Goal: Communication & Community: Answer question/provide support

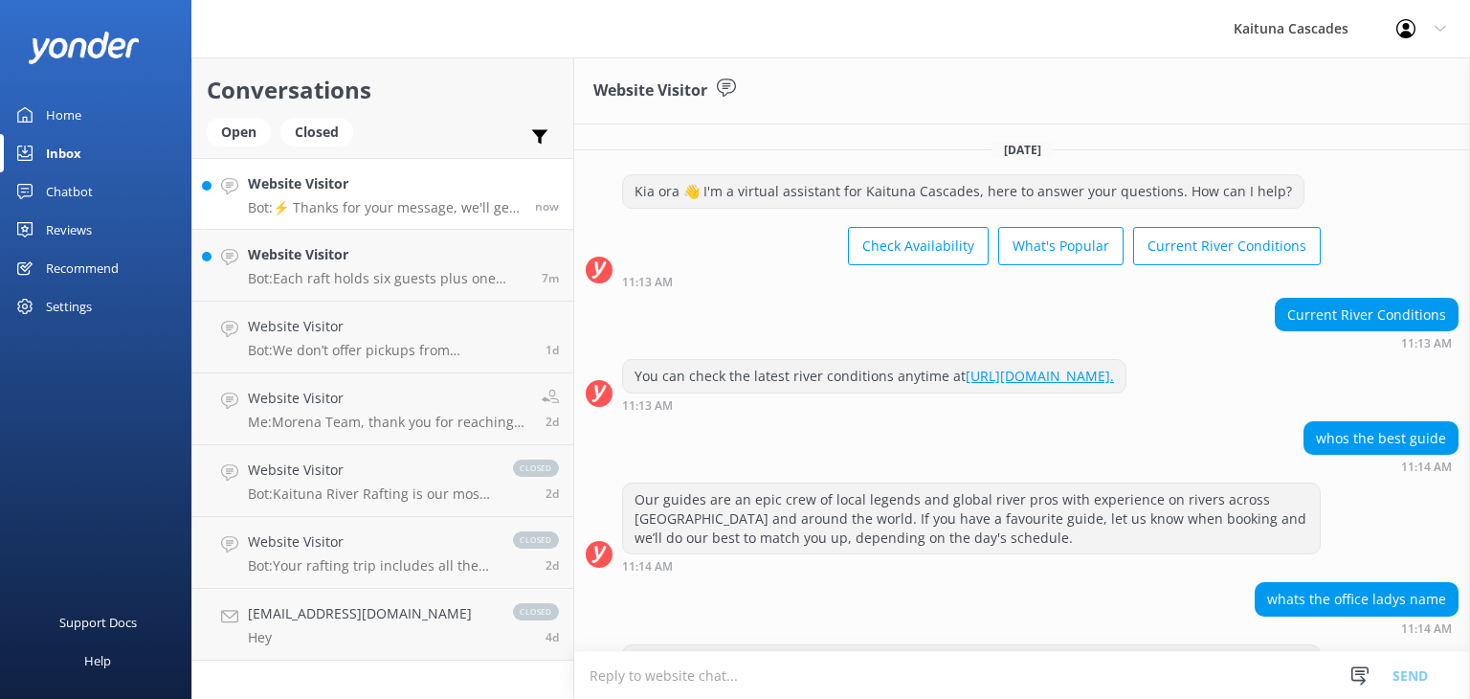
scroll to position [70, 0]
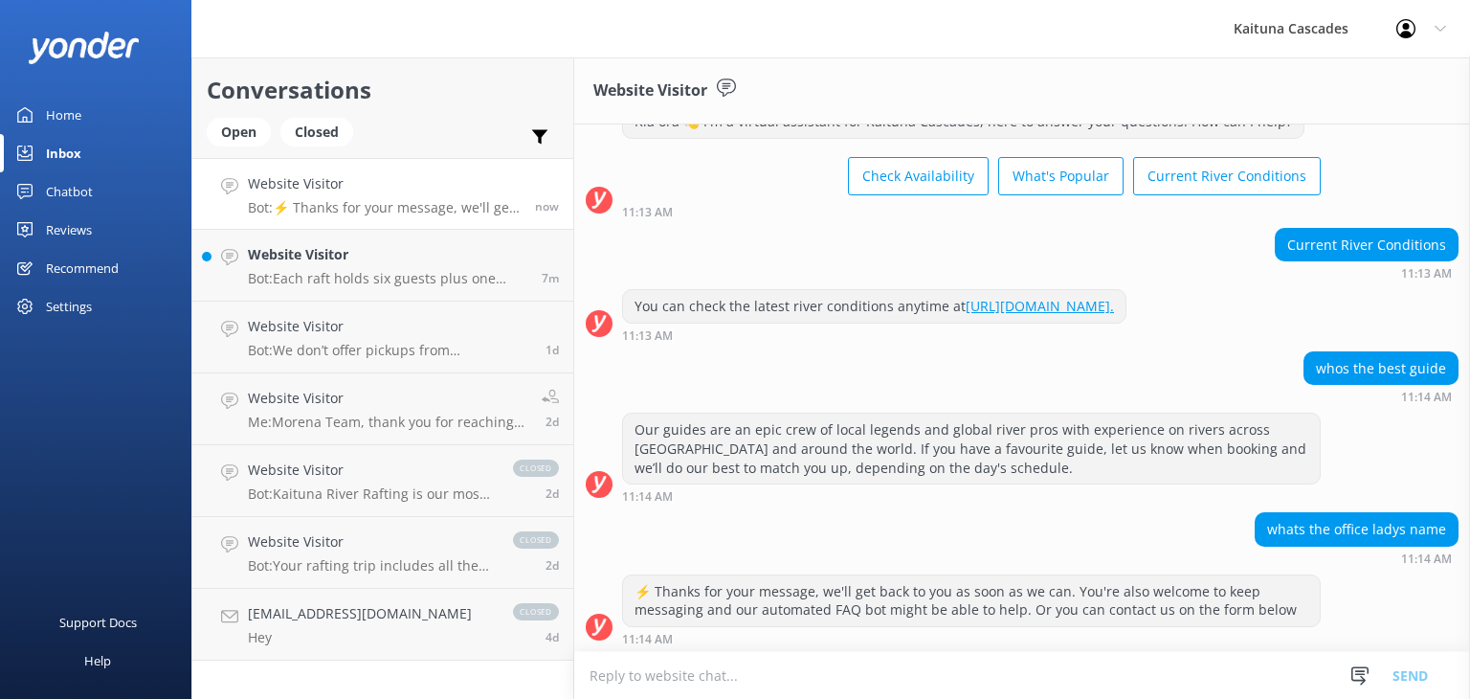
click at [739, 669] on textarea at bounding box center [1022, 675] width 896 height 47
type textarea "eden"
click at [1404, 675] on button "Send" at bounding box center [1410, 675] width 72 height 48
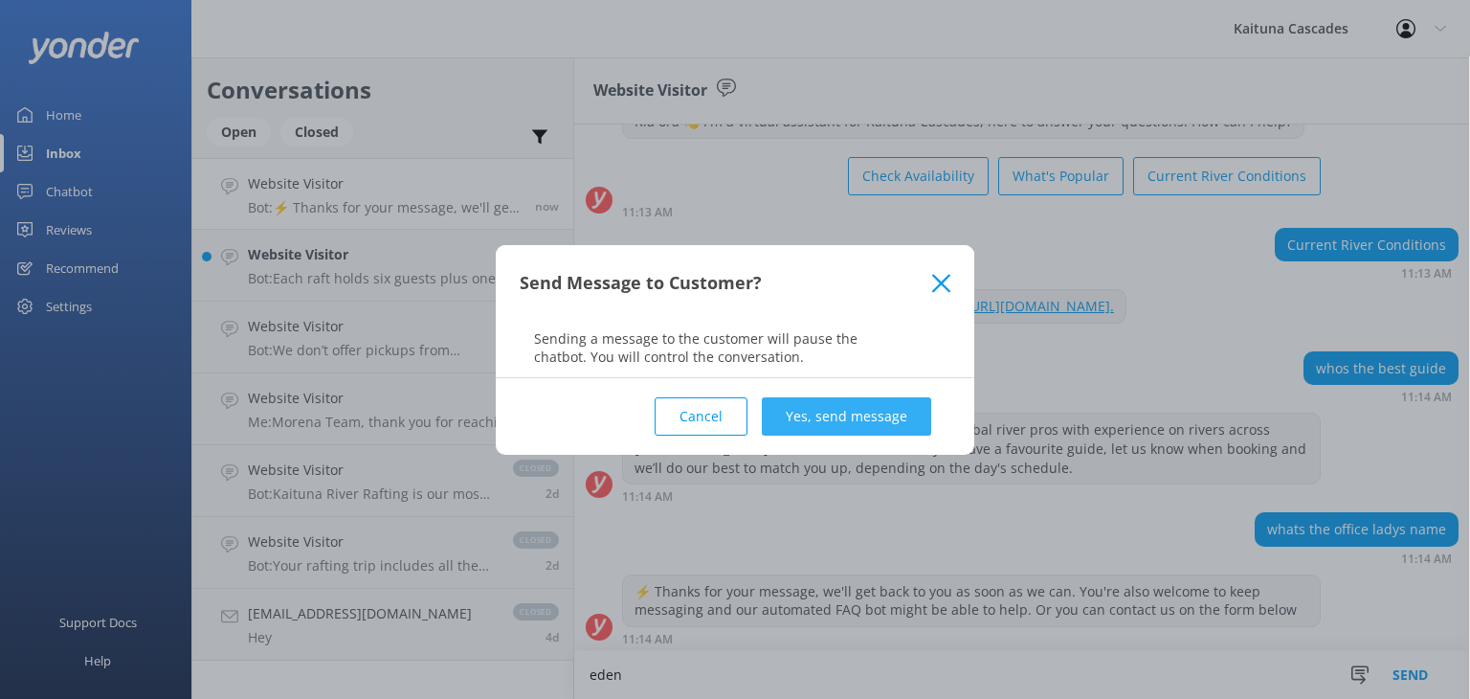
click at [834, 416] on button "Yes, send message" at bounding box center [846, 416] width 169 height 38
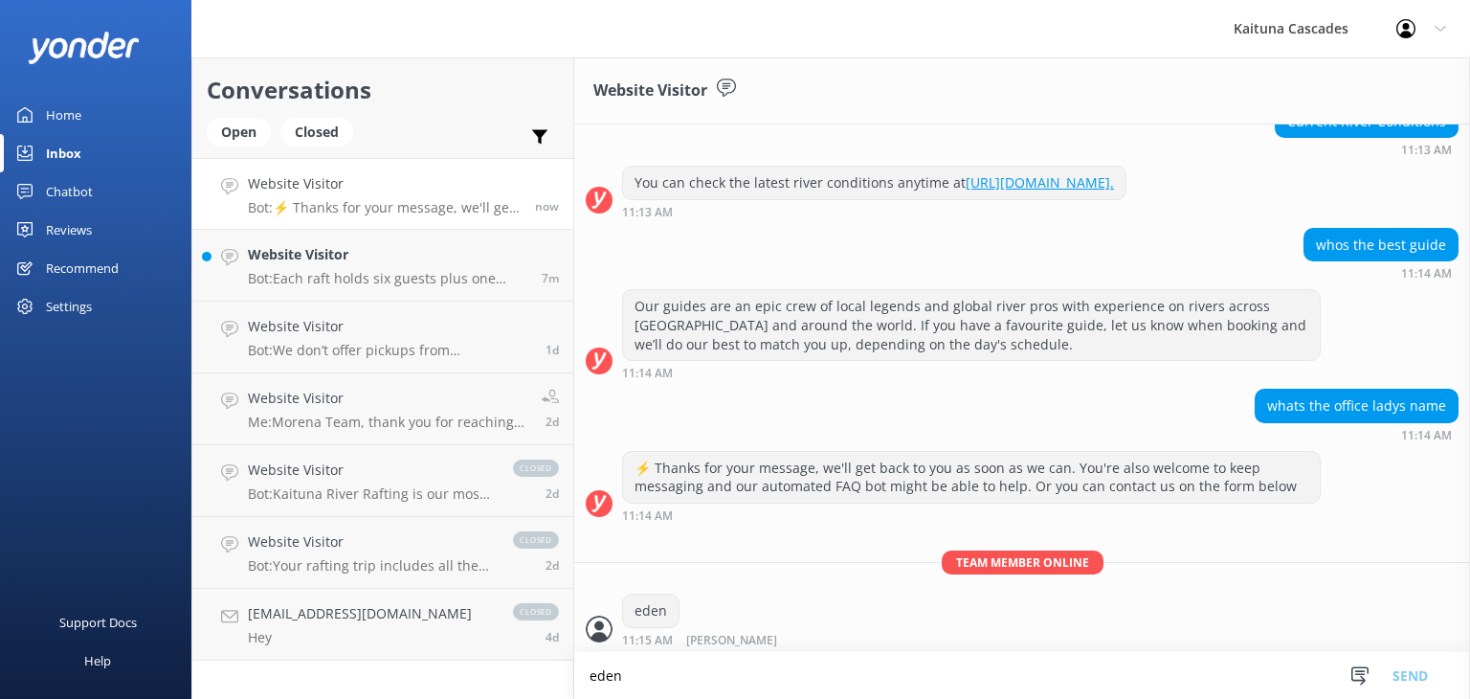
scroll to position [195, 0]
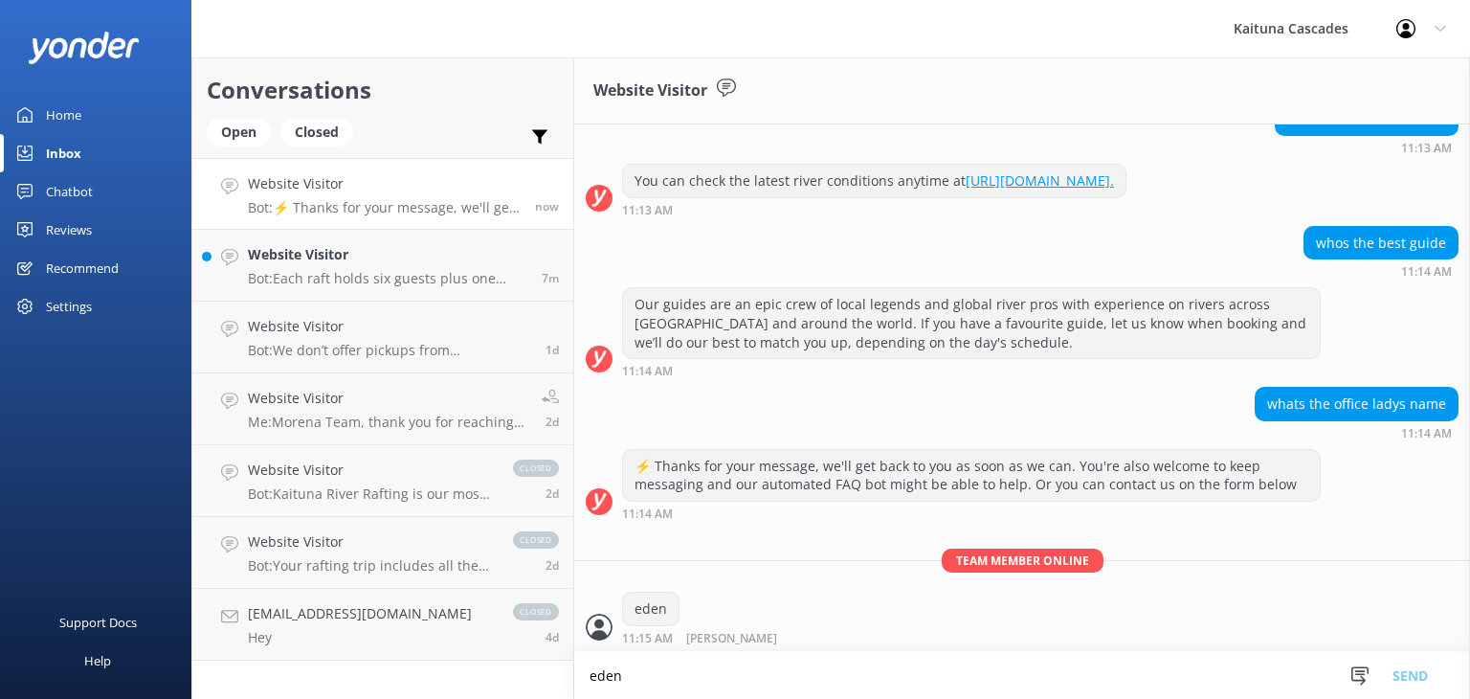
click at [716, 674] on textarea "eden" at bounding box center [1022, 675] width 896 height 47
type textarea "your speaking with her"
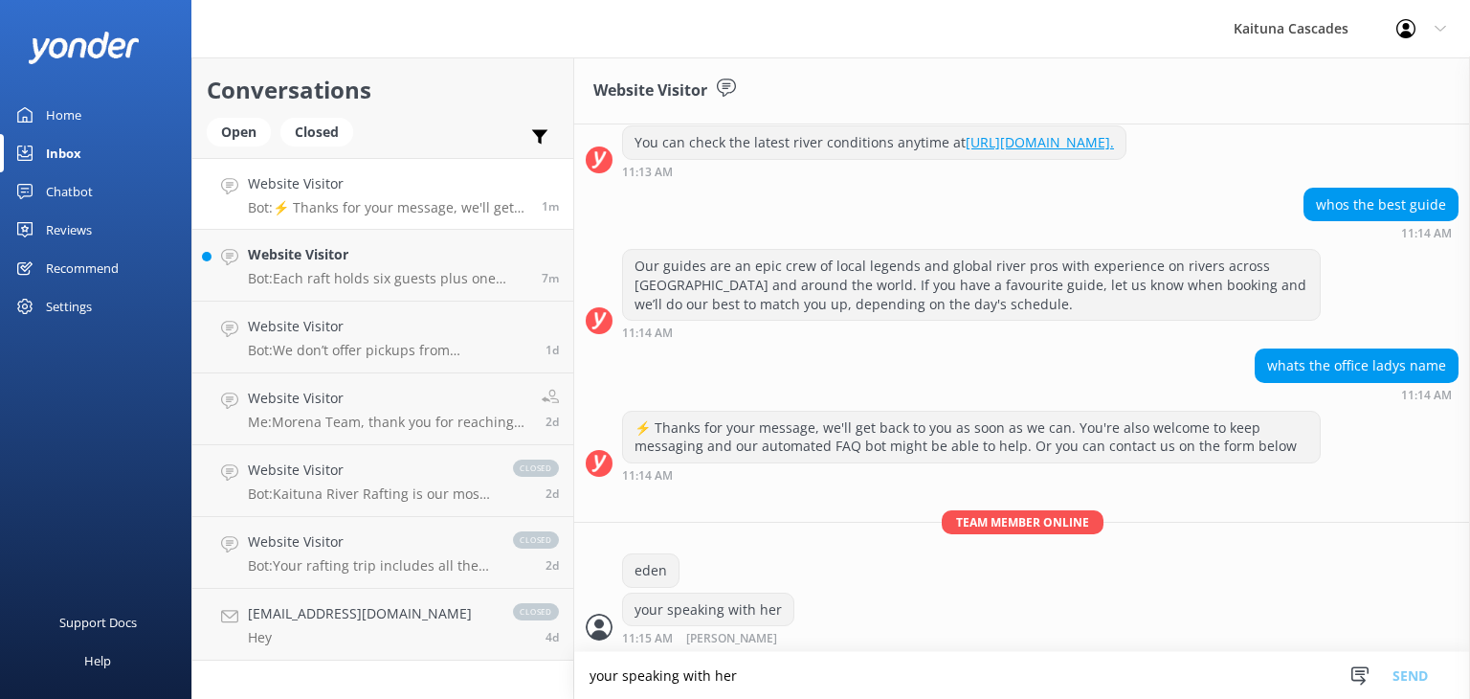
click at [716, 670] on textarea "your speaking with her" at bounding box center [1022, 675] width 896 height 47
type textarea "g"
type textarea "hot date ?>"
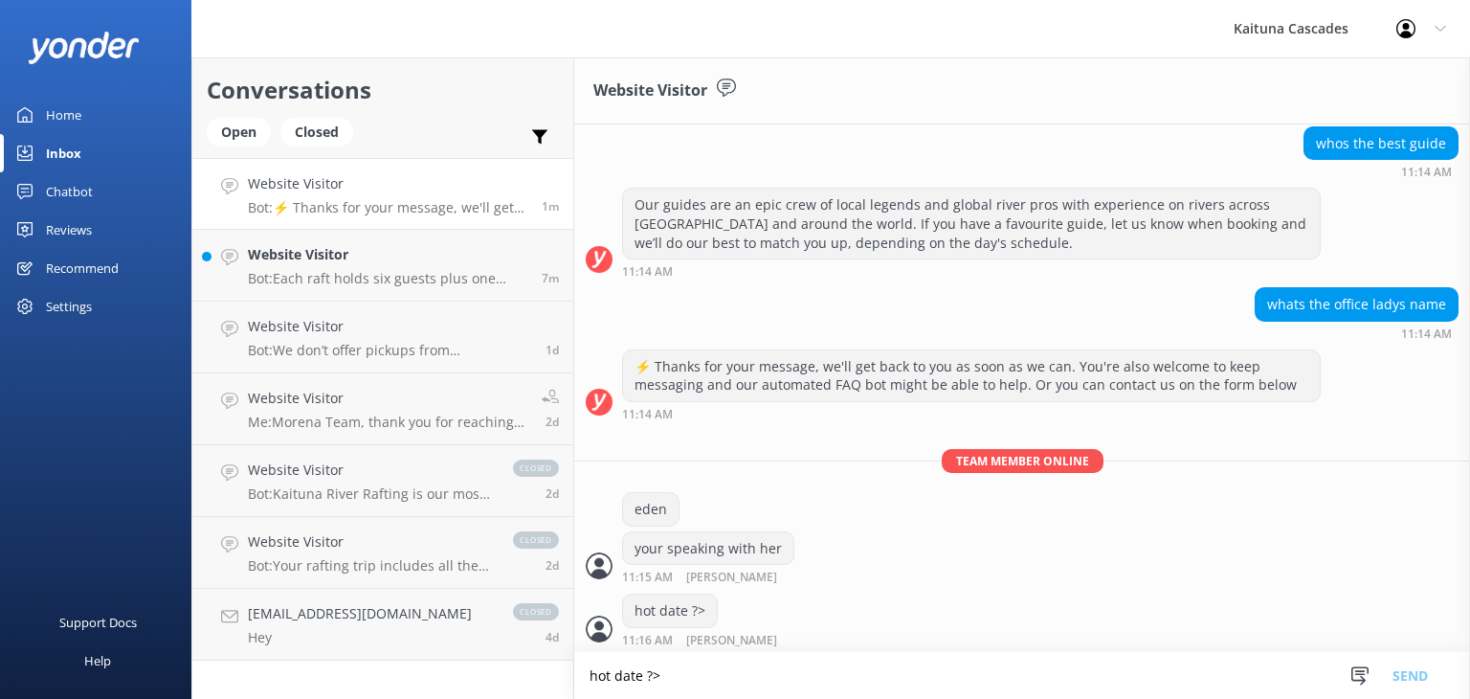
scroll to position [296, 0]
click at [337, 267] on div "Website Visitor Bot: Each raft holds six guests plus one guide, making a total …" at bounding box center [387, 265] width 279 height 42
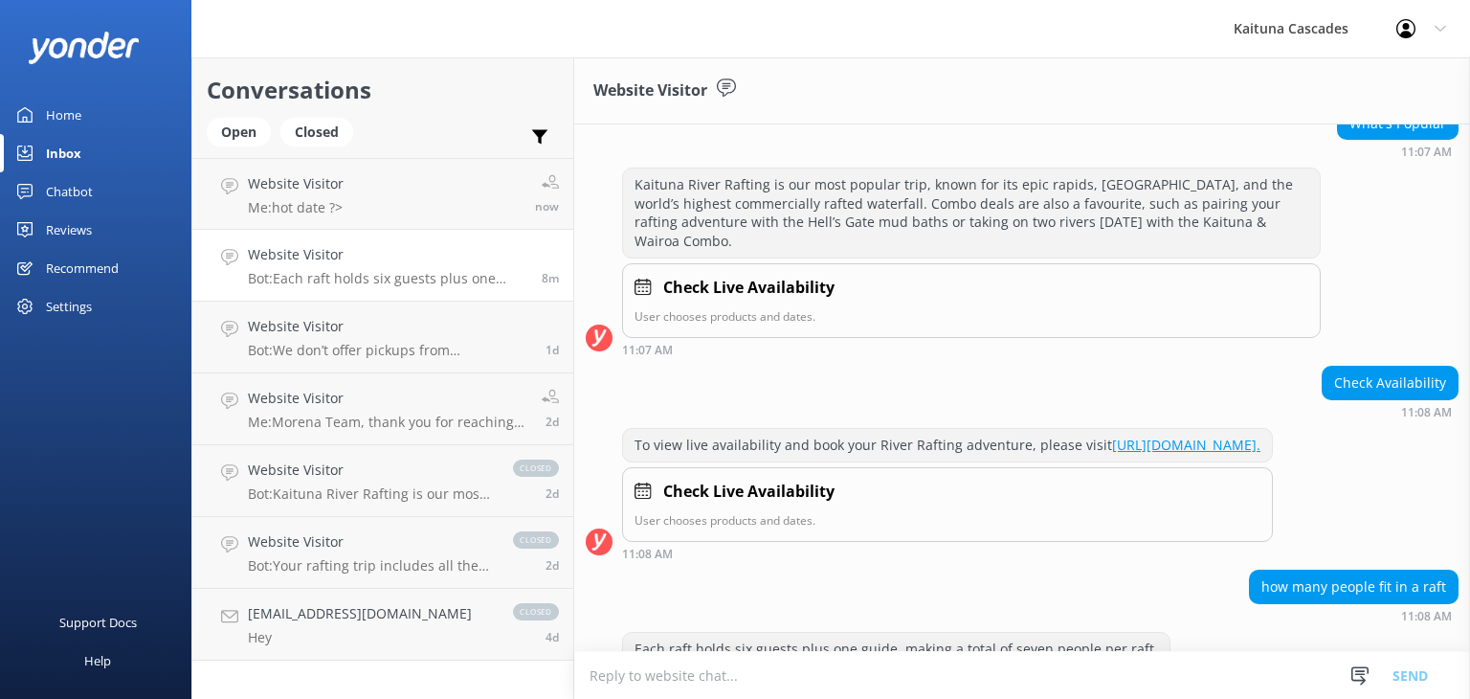
scroll to position [249, 0]
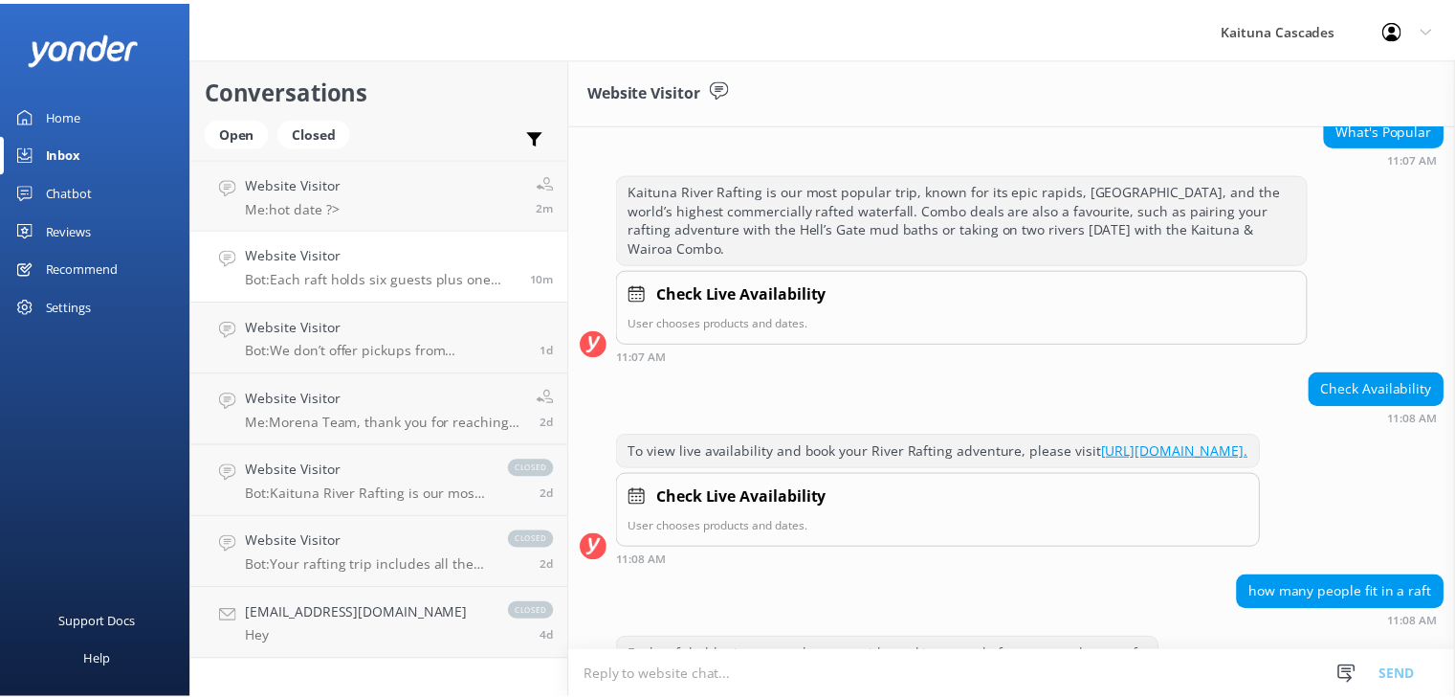
scroll to position [249, 0]
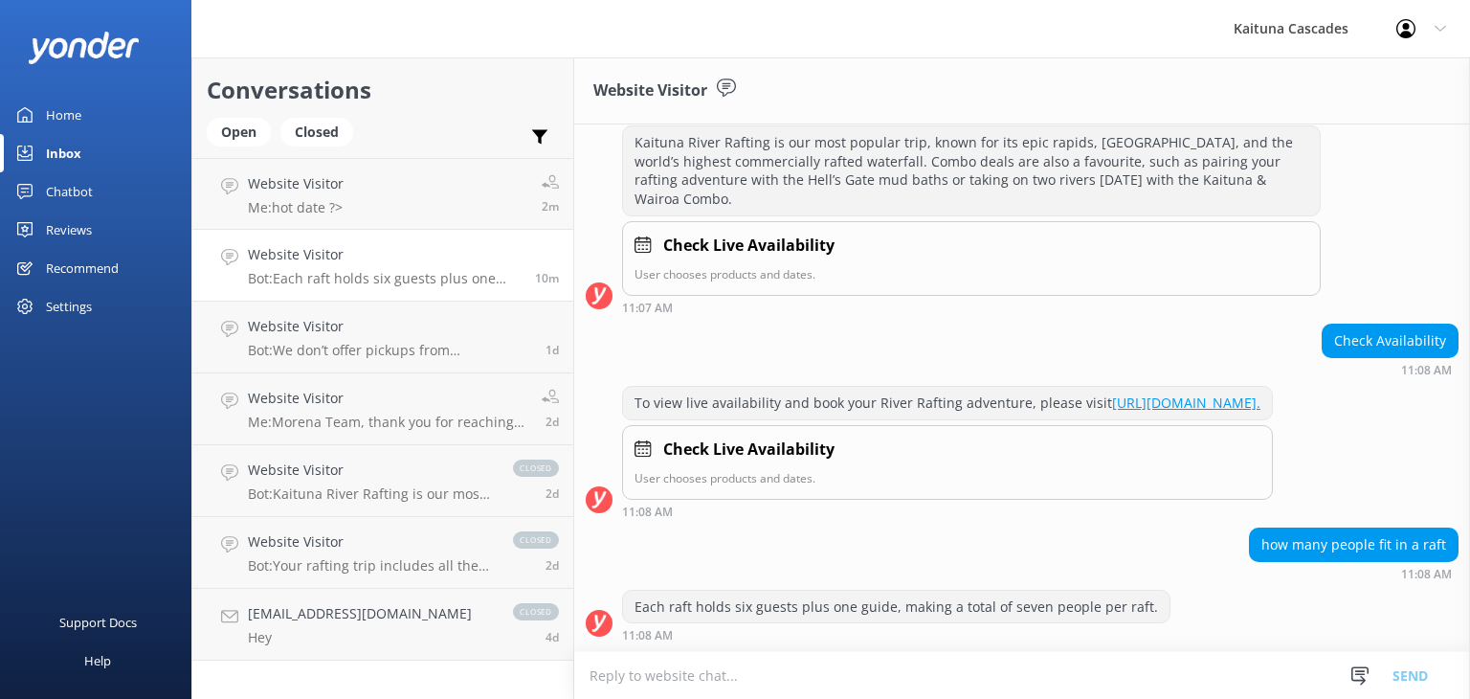
click at [67, 114] on div "Home" at bounding box center [63, 115] width 35 height 38
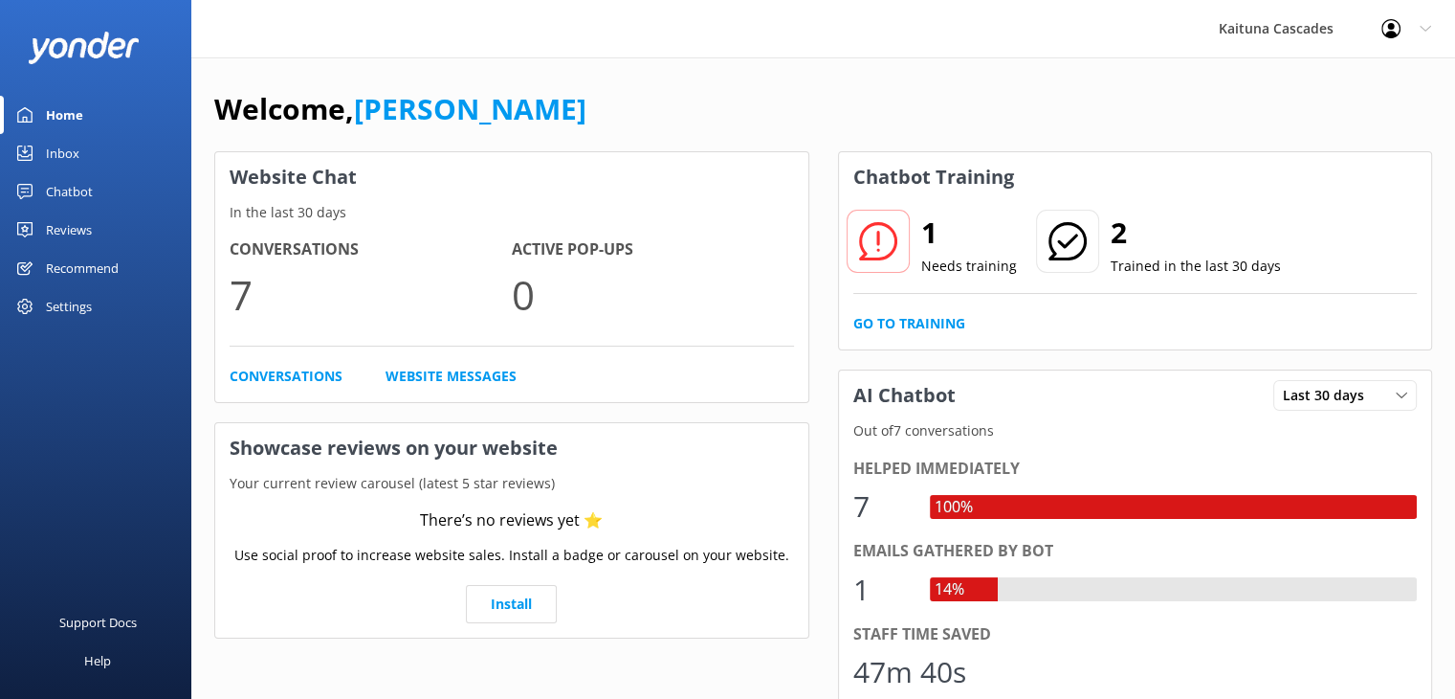
click at [61, 189] on div "Chatbot" at bounding box center [69, 191] width 47 height 38
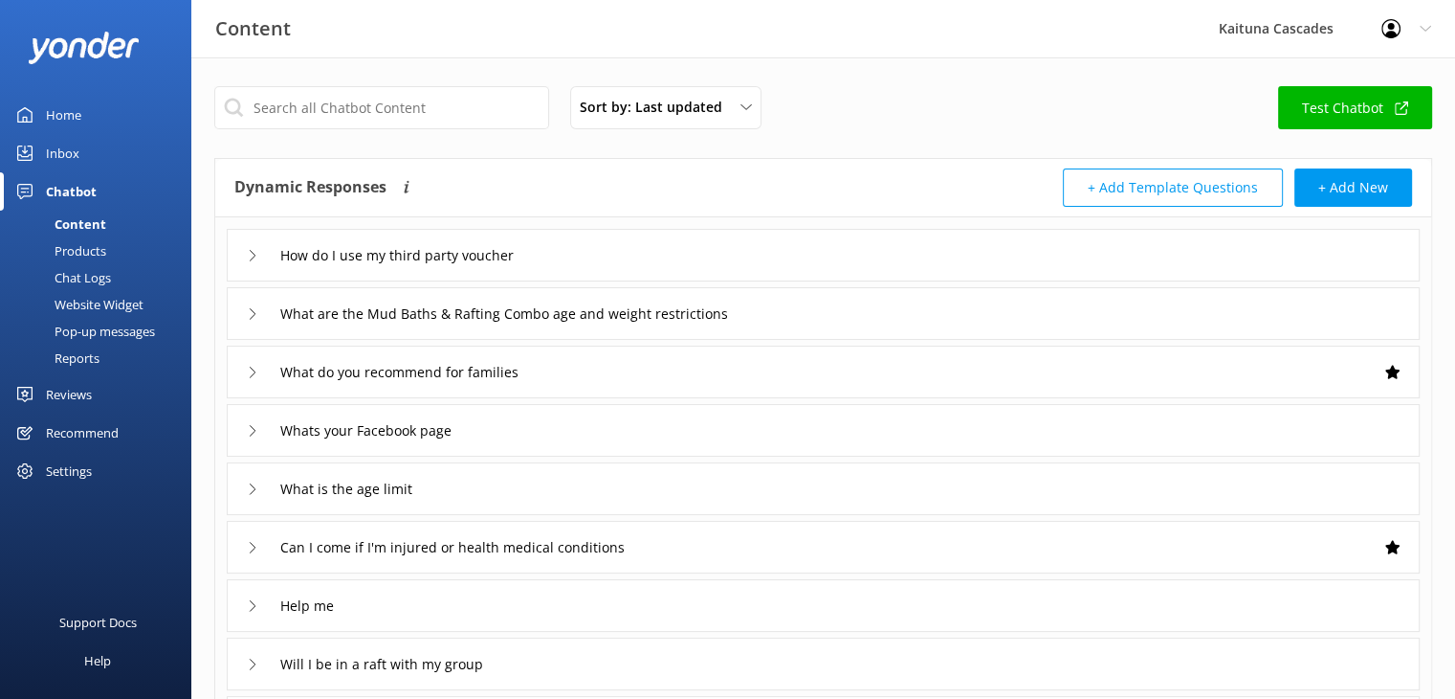
click at [53, 154] on div "Inbox" at bounding box center [62, 153] width 33 height 38
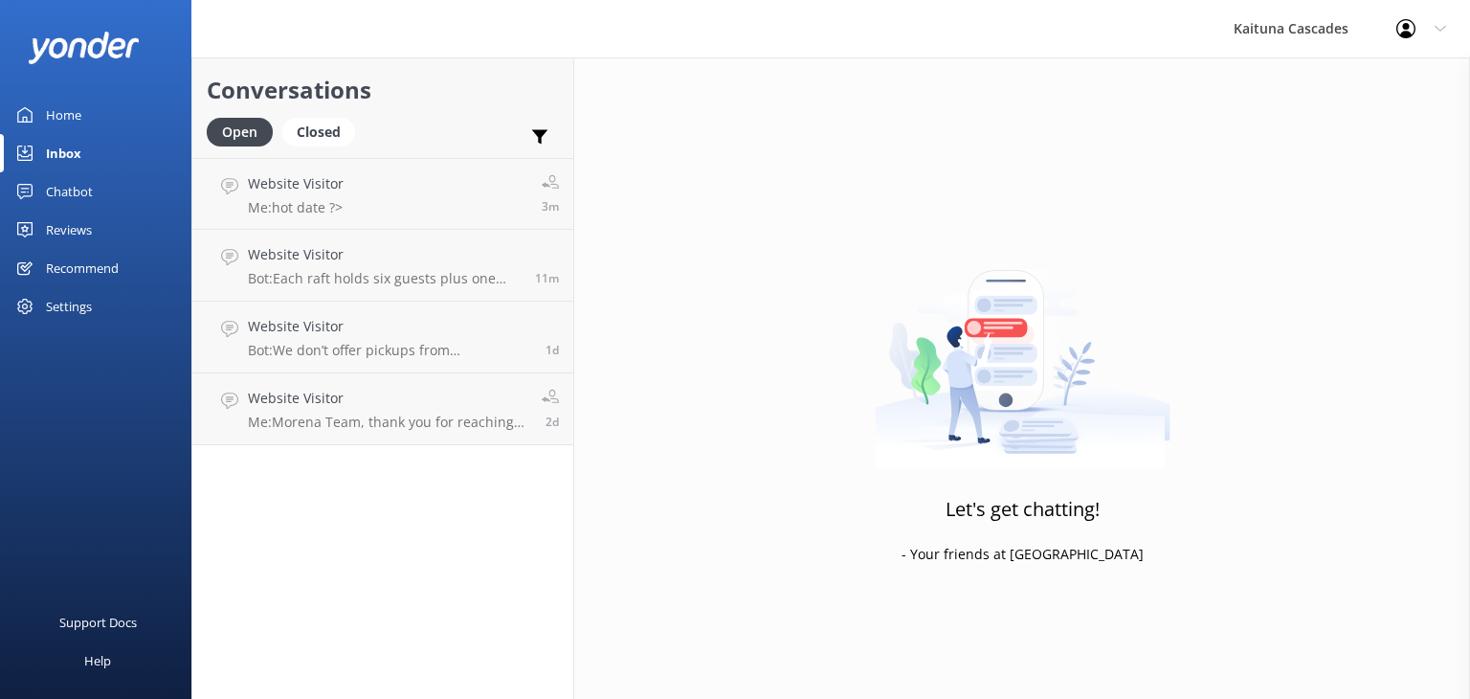
click at [54, 108] on div "Home" at bounding box center [63, 115] width 35 height 38
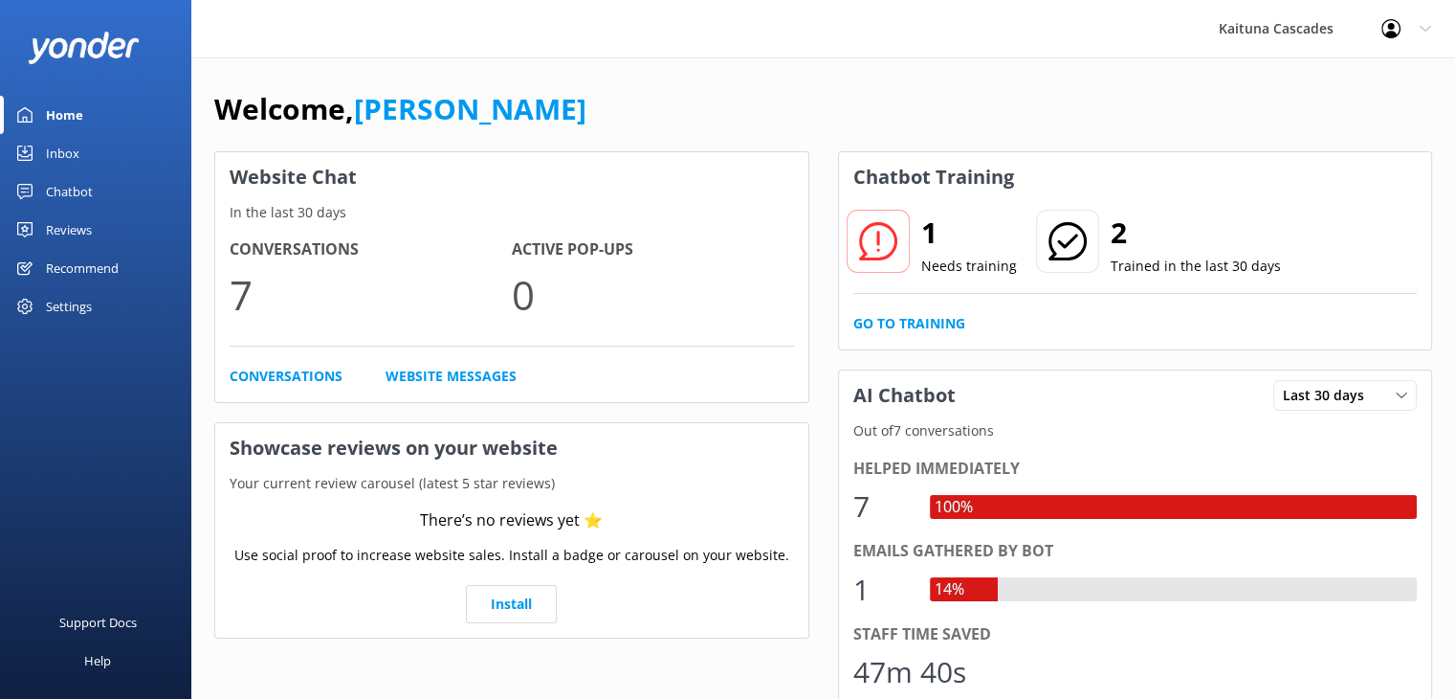
click at [57, 154] on div "Inbox" at bounding box center [62, 153] width 33 height 38
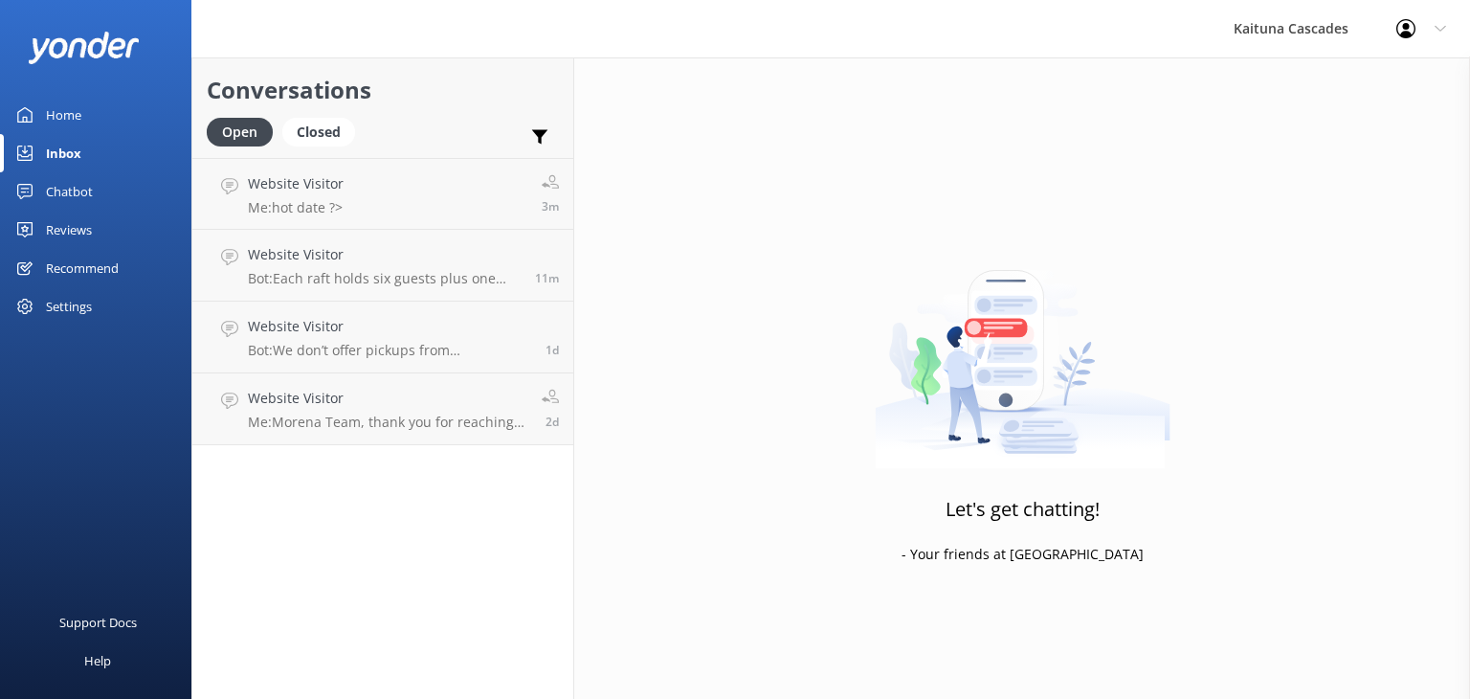
click at [99, 118] on link "Home" at bounding box center [95, 115] width 191 height 38
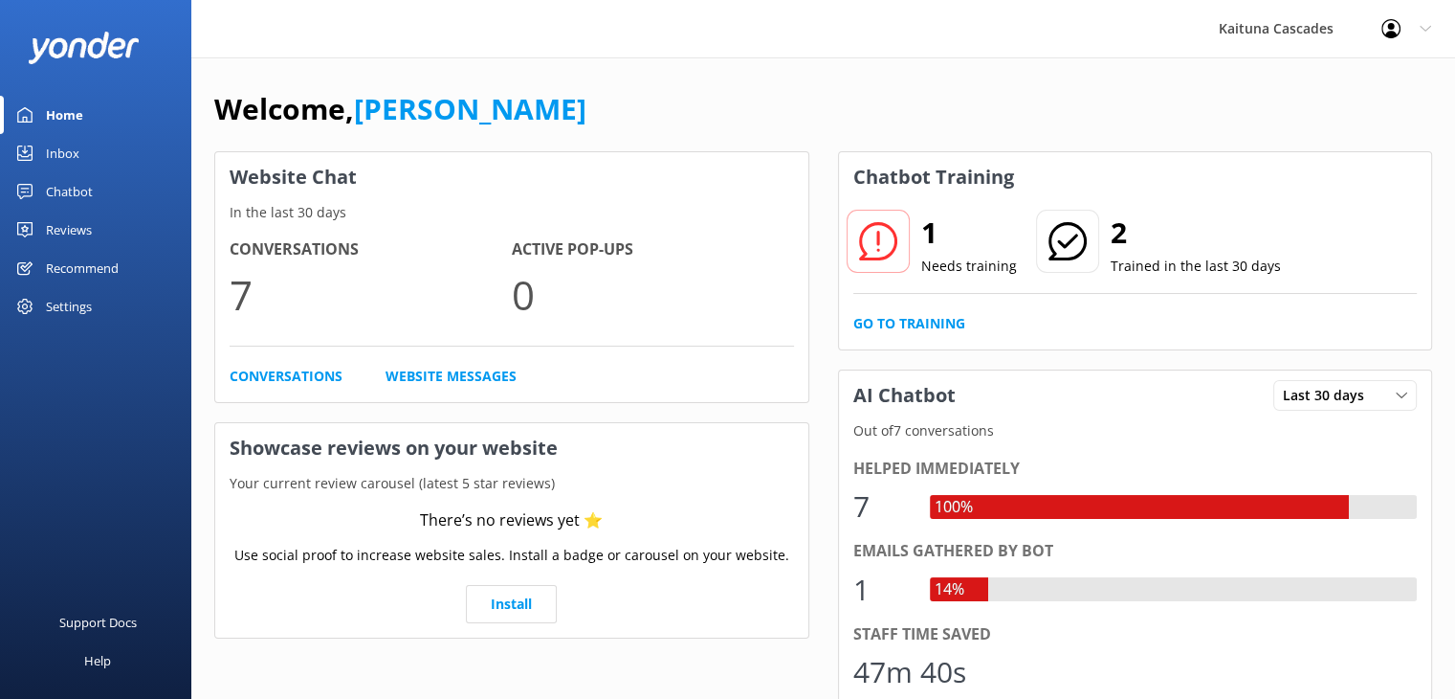
click at [112, 159] on link "Inbox" at bounding box center [95, 153] width 191 height 38
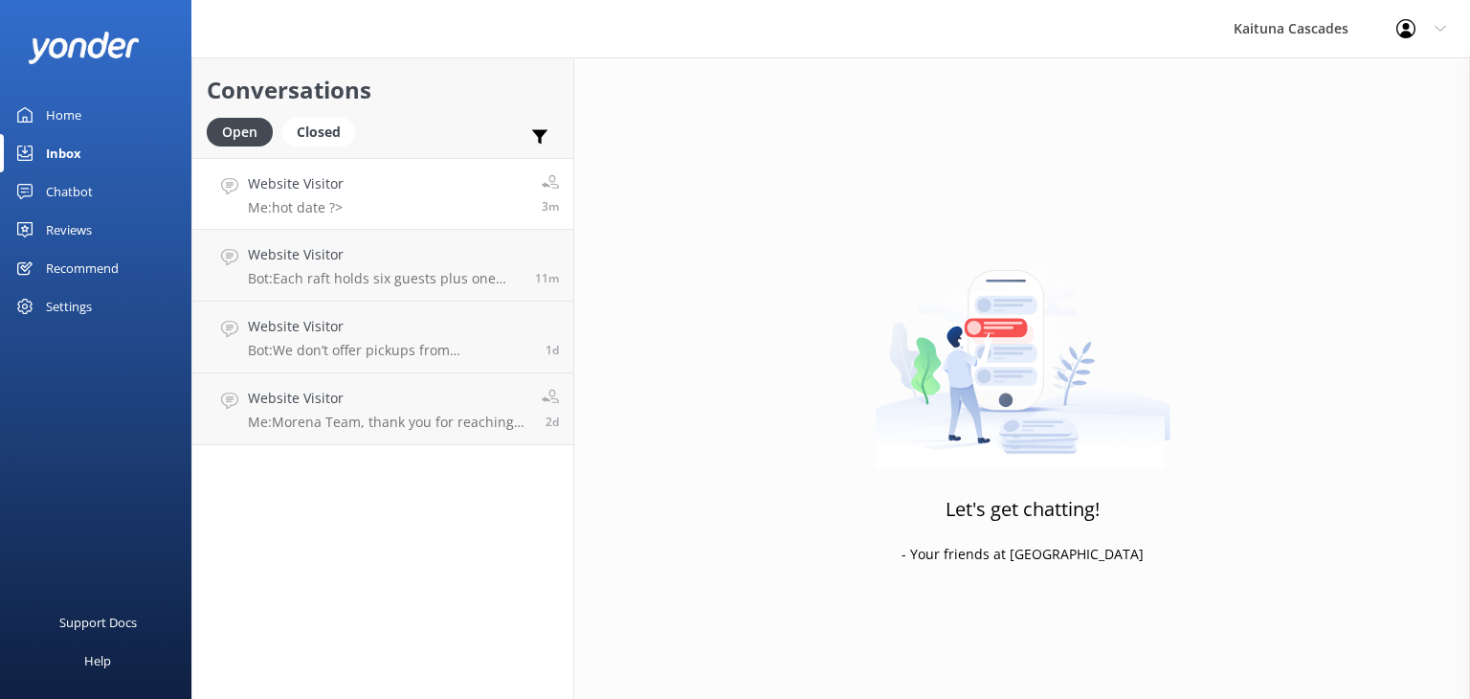
click at [498, 185] on link "Website Visitor Me: hot date ?> 3m" at bounding box center [382, 194] width 381 height 72
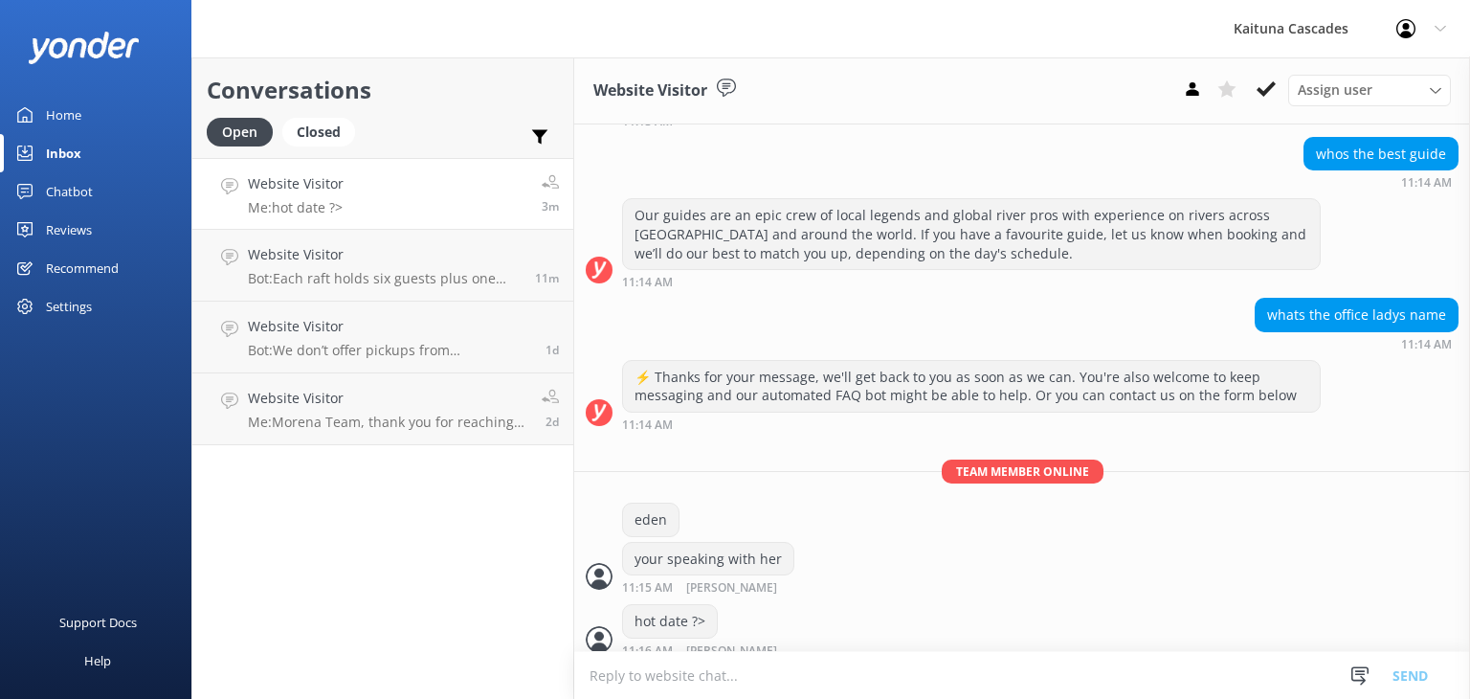
scroll to position [296, 0]
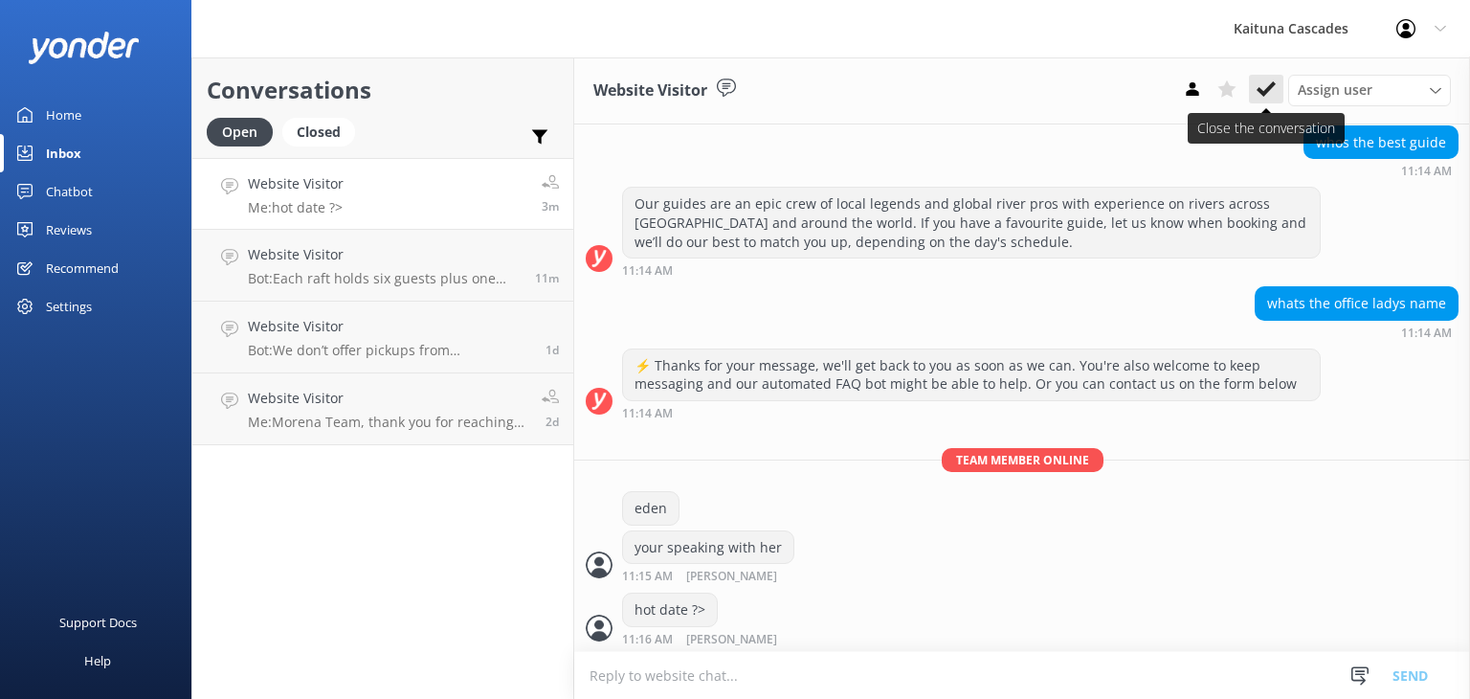
click at [1266, 92] on use at bounding box center [1265, 88] width 19 height 15
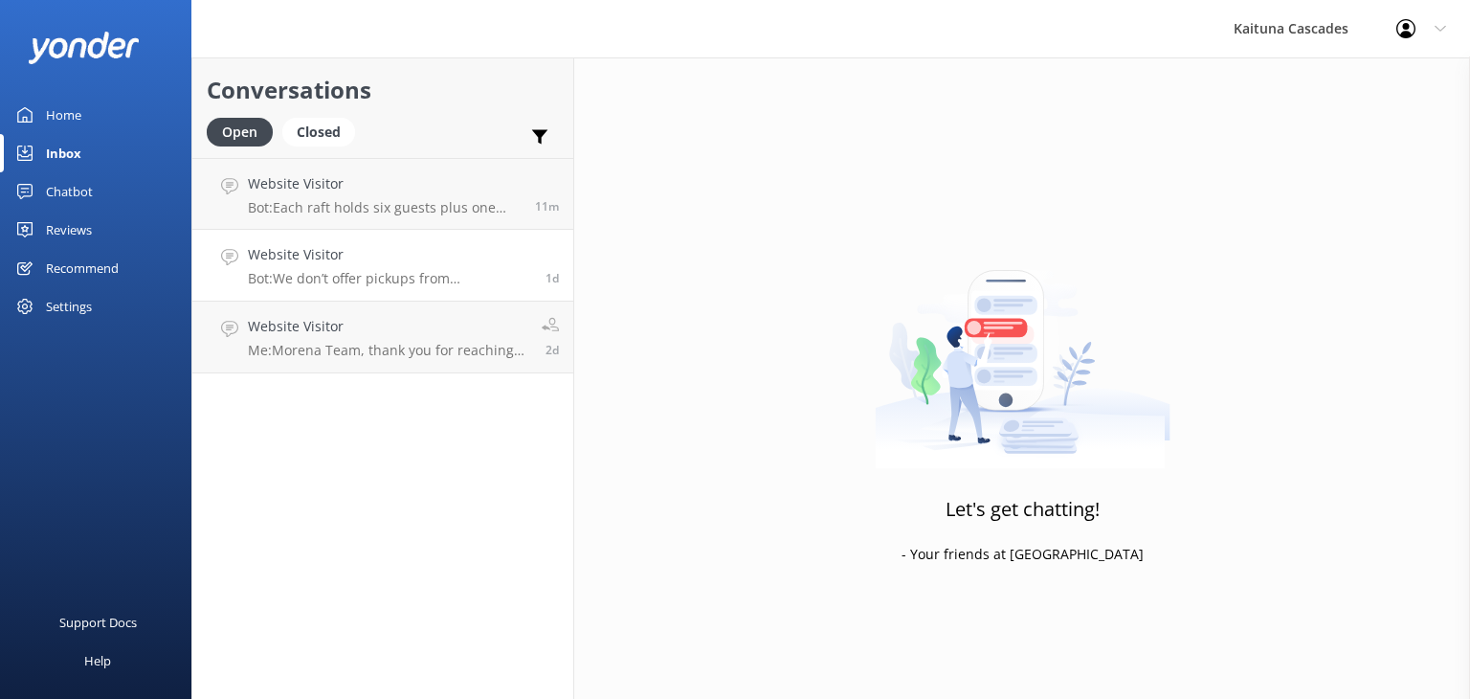
click at [412, 267] on div "Website Visitor Bot: We don’t offer pickups from [GEOGRAPHIC_DATA] or cruise sh…" at bounding box center [389, 265] width 283 height 42
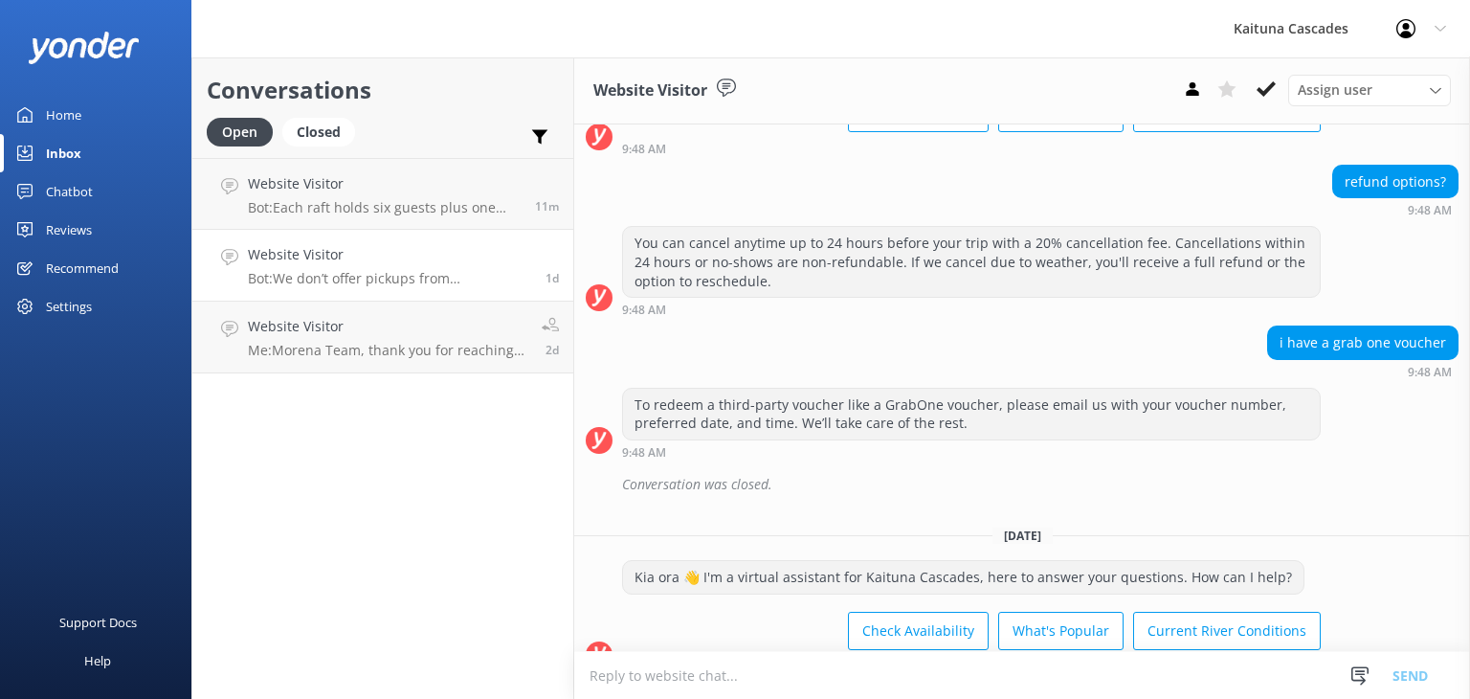
scroll to position [3783, 0]
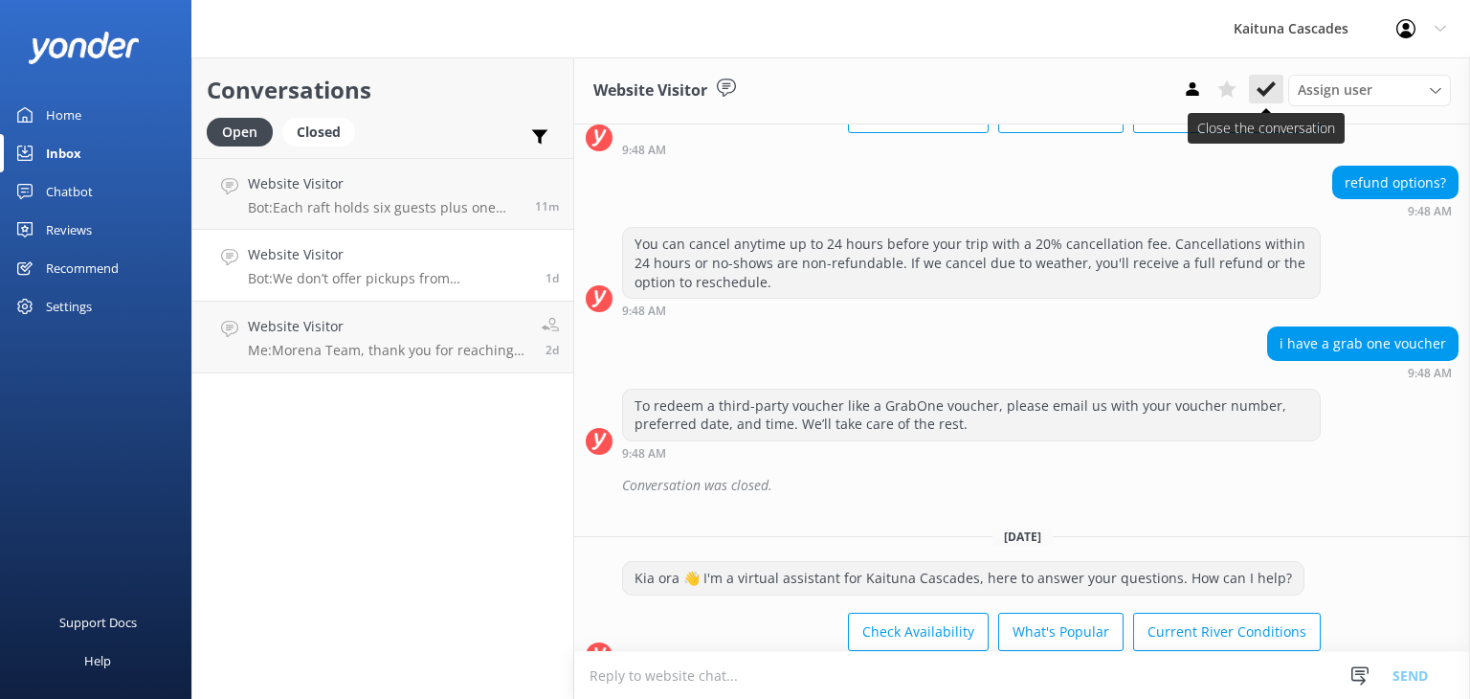
click at [1259, 89] on use at bounding box center [1265, 88] width 19 height 15
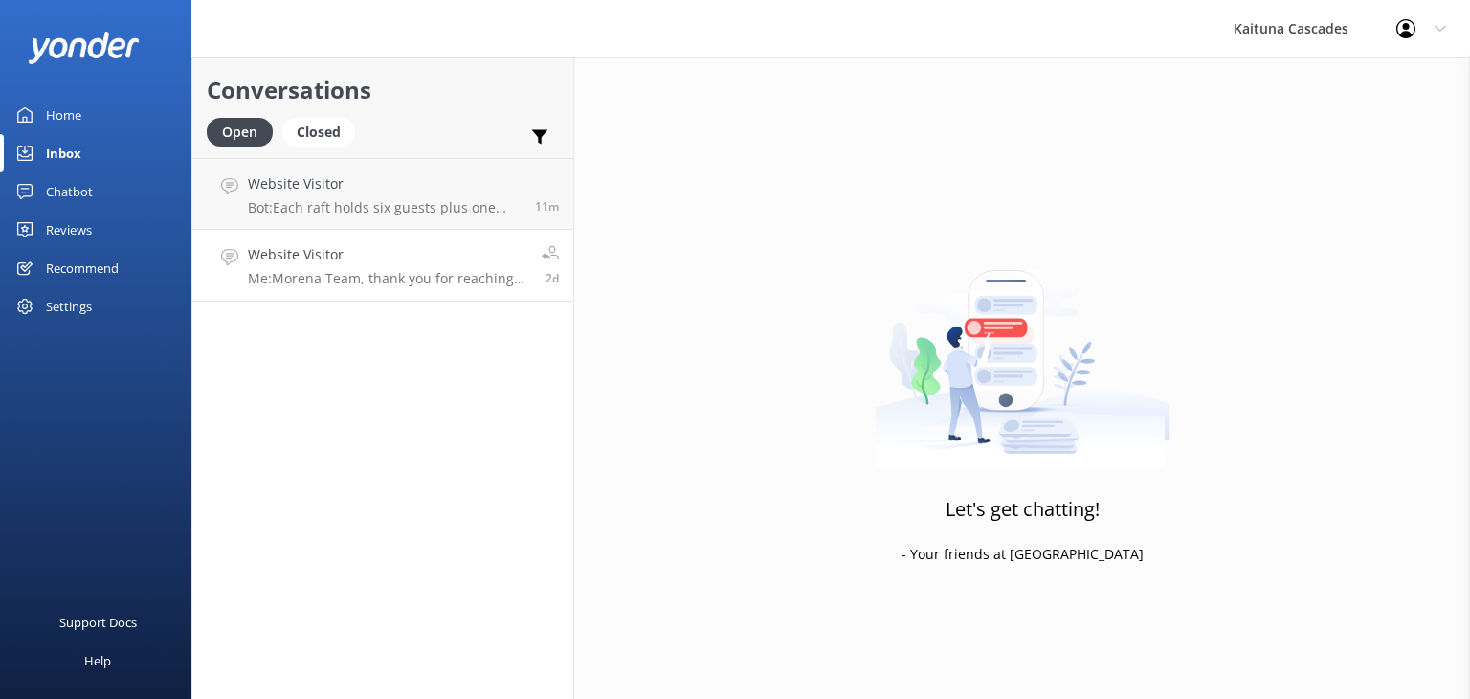
click at [344, 280] on p "Me: Morena Team, thank you for reaching out! Just wanted to clarify the rest of…" at bounding box center [387, 278] width 279 height 17
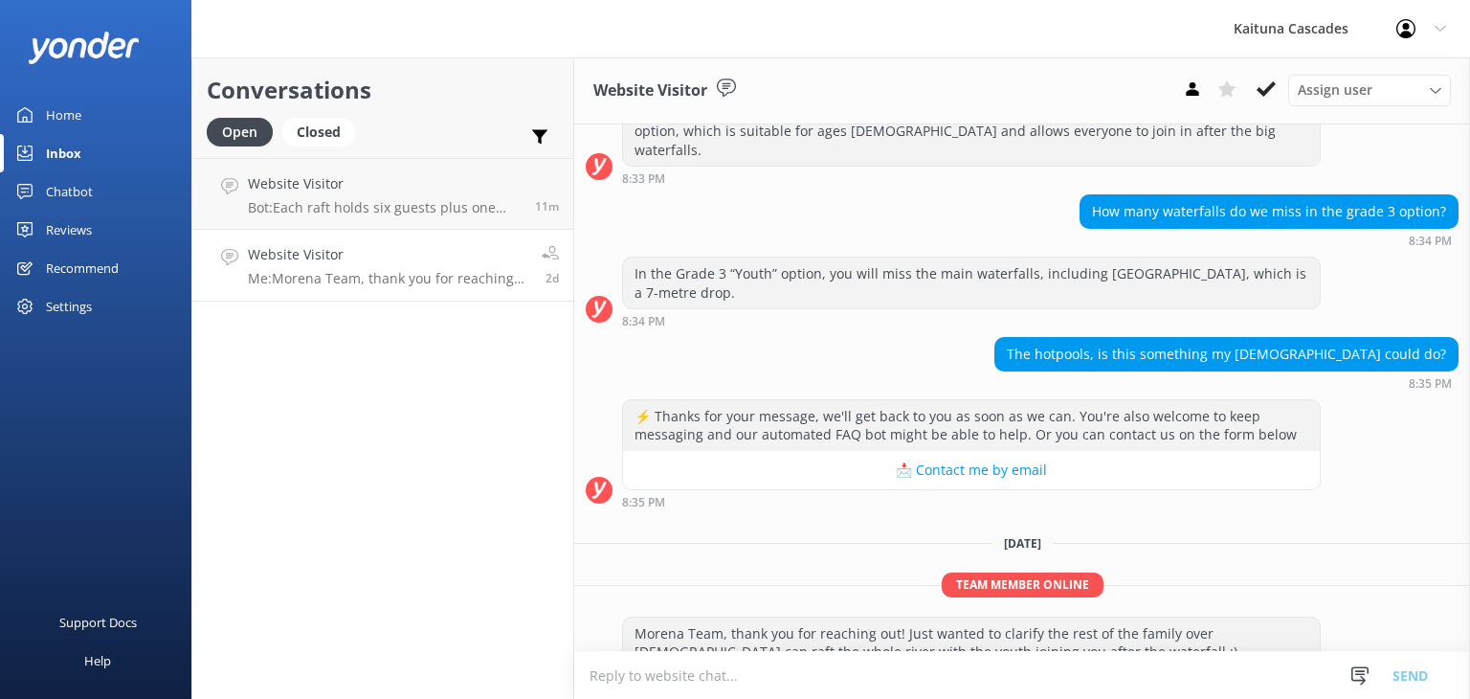
scroll to position [848, 0]
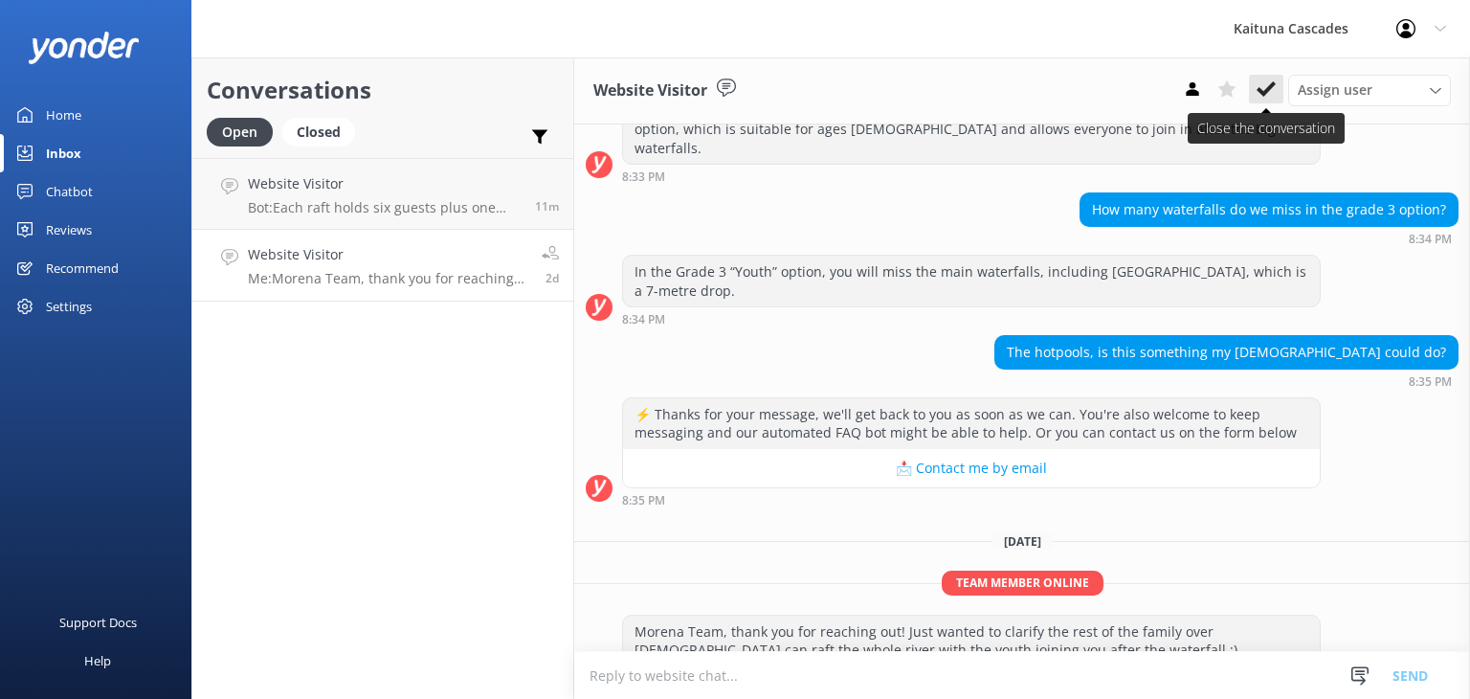
click at [1271, 81] on icon at bounding box center [1265, 88] width 19 height 19
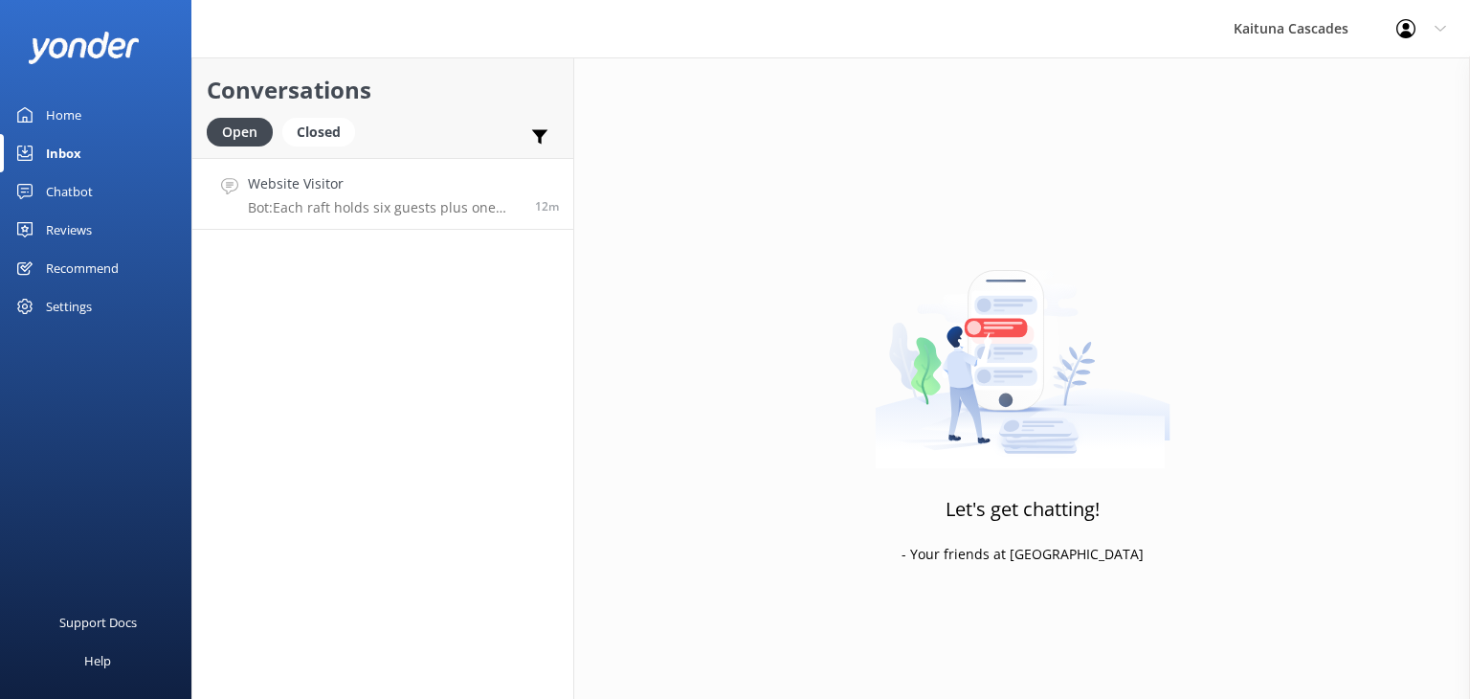
click at [371, 196] on div "Website Visitor Bot: Each raft holds six guests plus one guide, making a total …" at bounding box center [384, 193] width 273 height 41
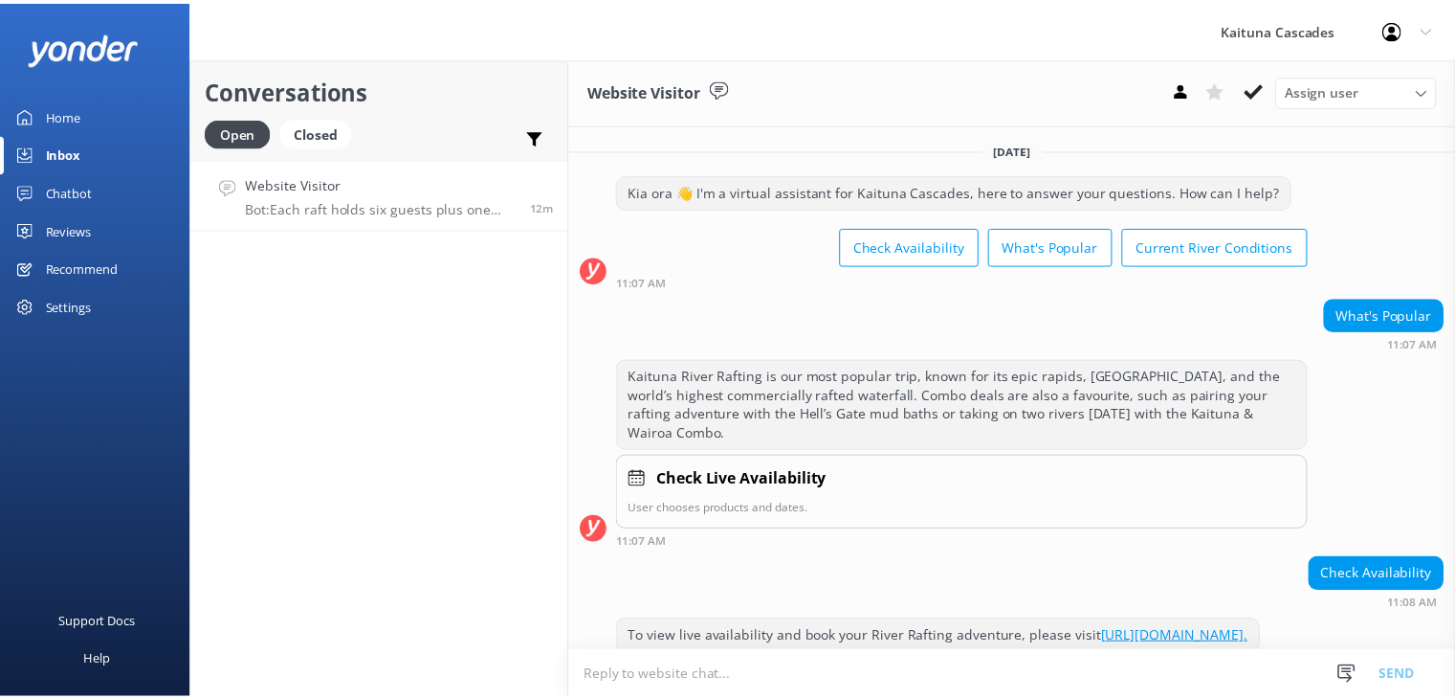
scroll to position [249, 0]
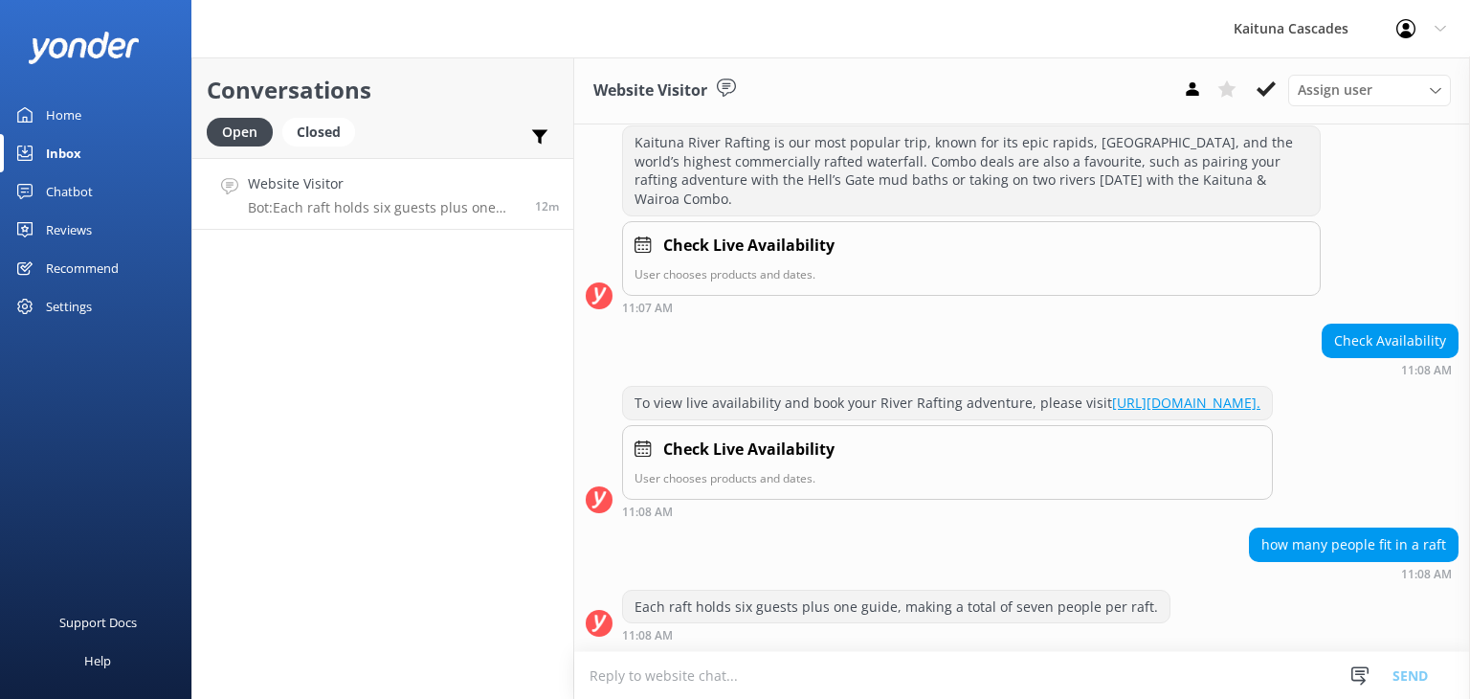
click at [72, 114] on div "Home" at bounding box center [63, 115] width 35 height 38
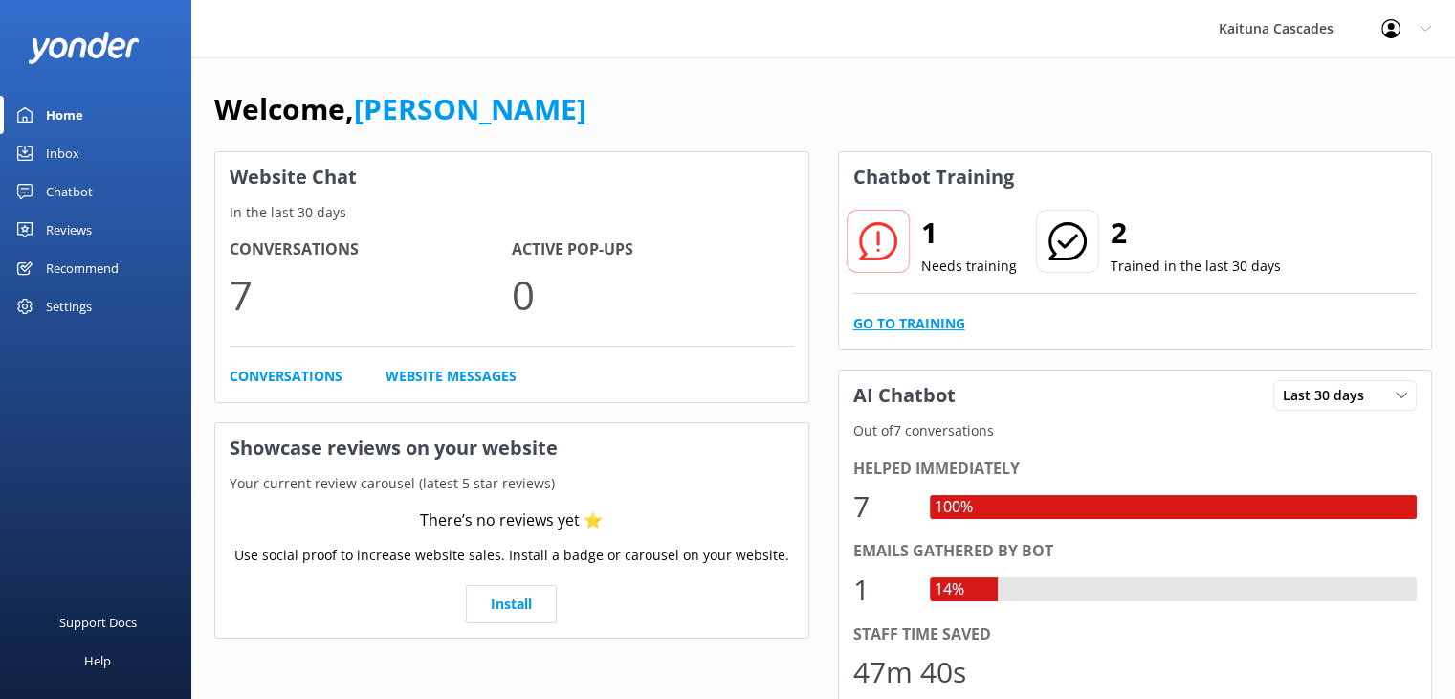
click at [894, 322] on link "Go to Training" at bounding box center [910, 323] width 112 height 21
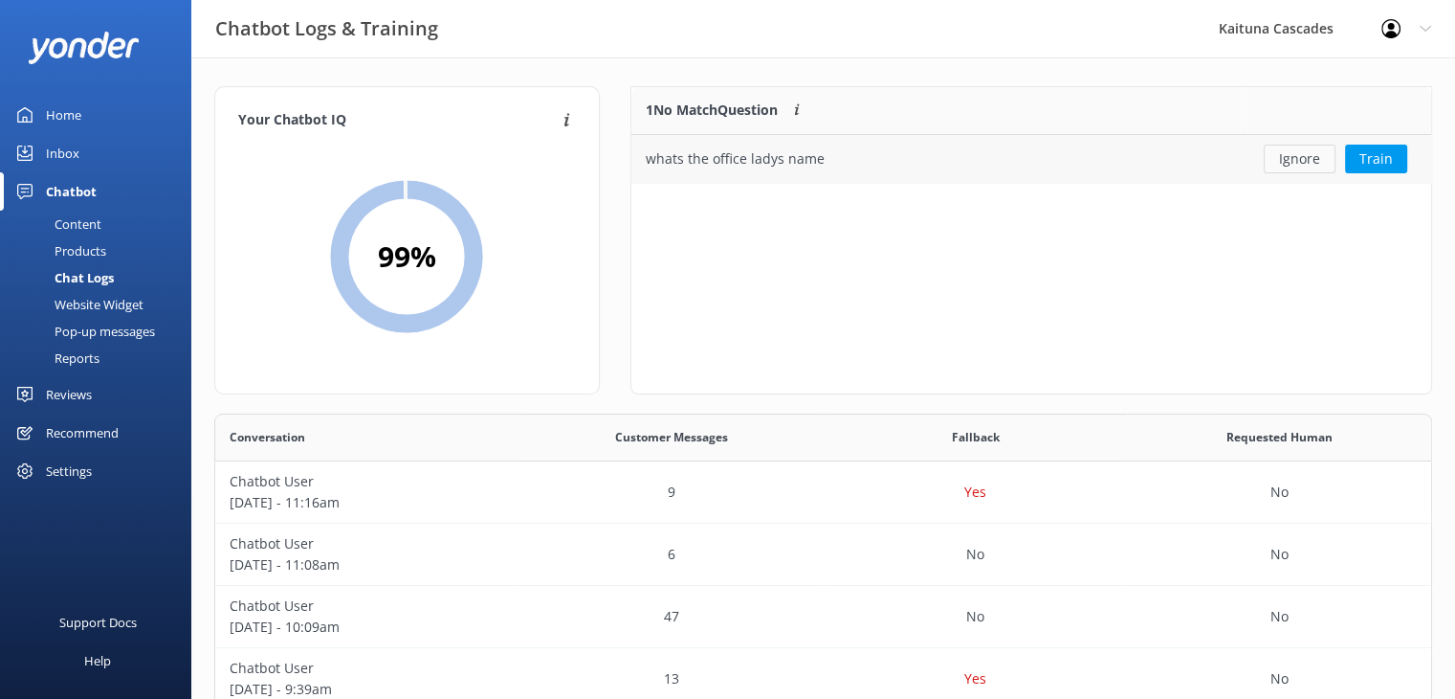
click at [1290, 158] on button "Ignore" at bounding box center [1300, 158] width 72 height 29
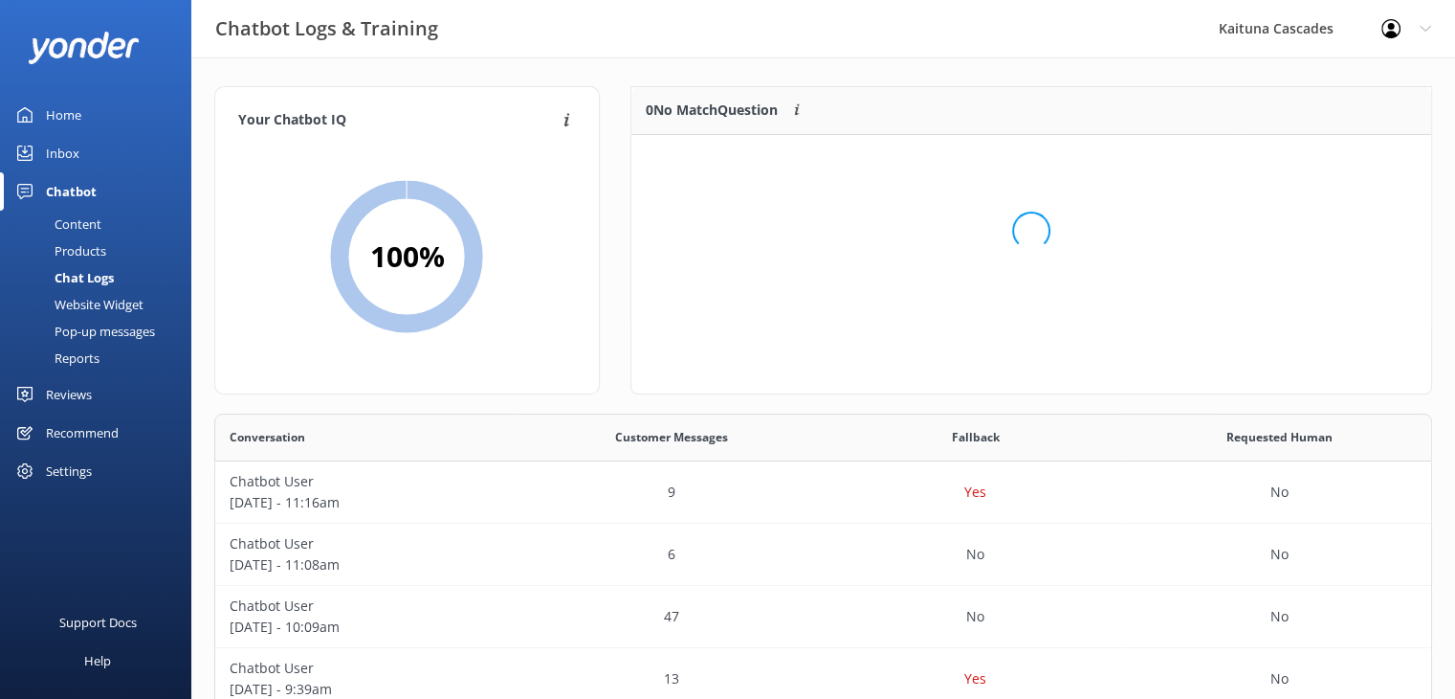
scroll to position [224, 786]
click at [77, 119] on div "Home" at bounding box center [63, 115] width 35 height 38
